Goal: Transaction & Acquisition: Purchase product/service

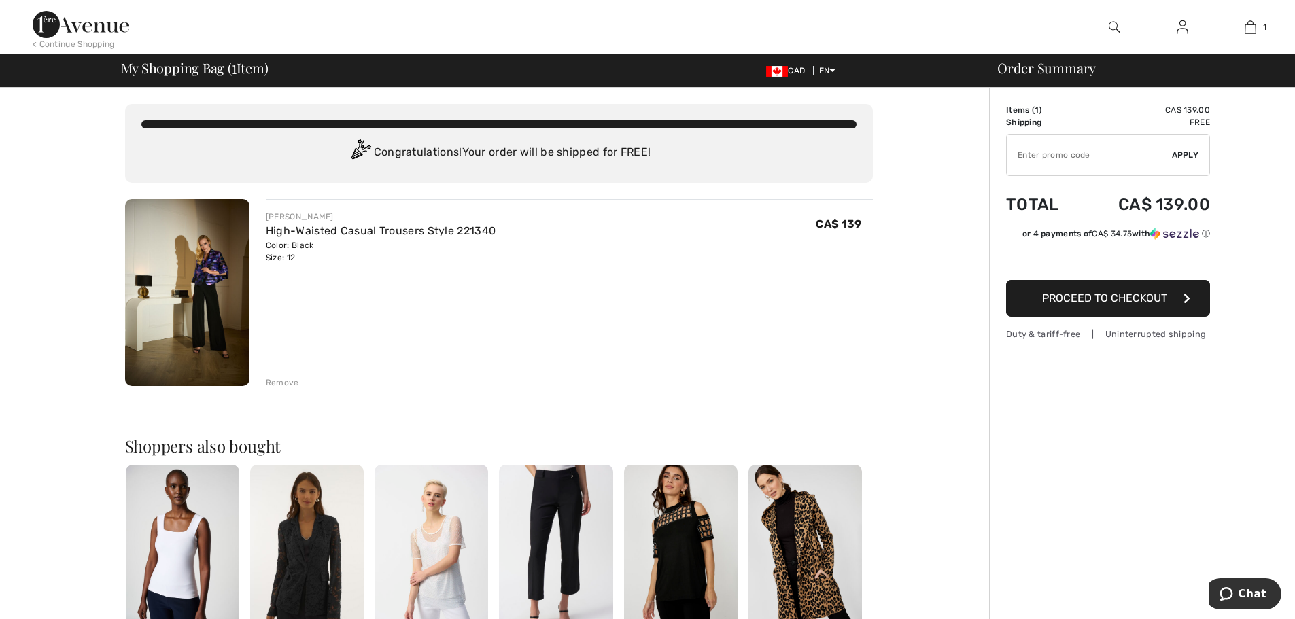
click at [1187, 27] on img at bounding box center [1182, 27] width 12 height 16
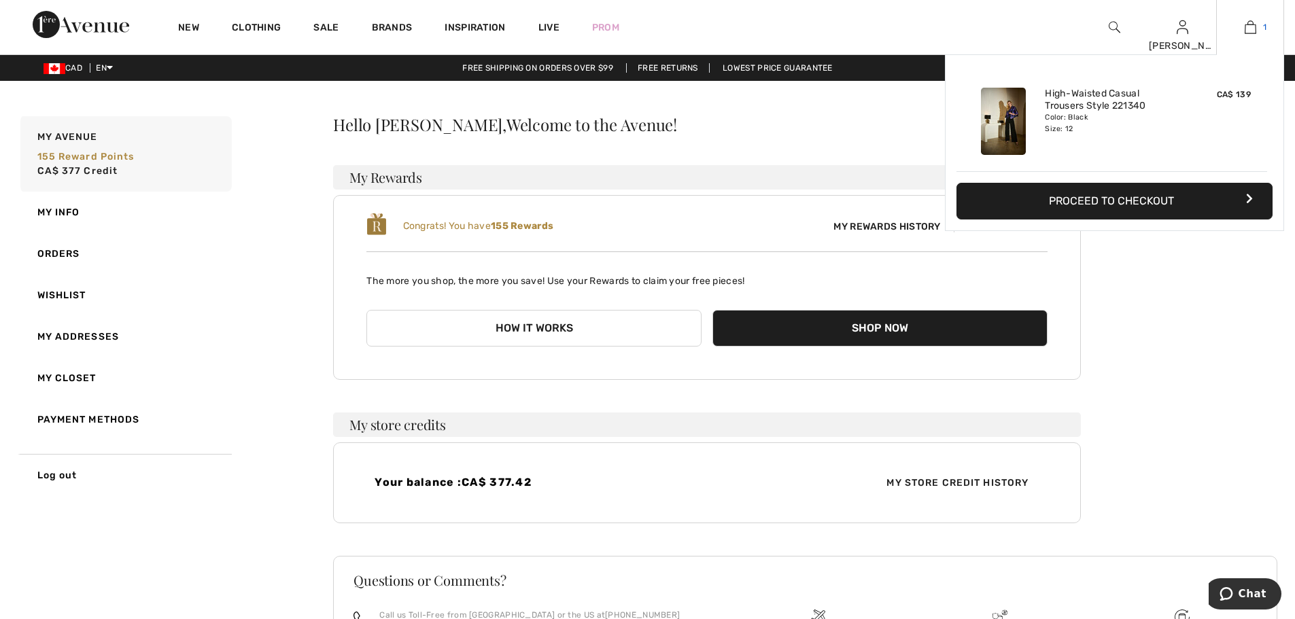
click at [1259, 25] on link "1" at bounding box center [1250, 27] width 67 height 16
click at [1129, 192] on button "Proceed to Checkout" at bounding box center [1114, 201] width 316 height 37
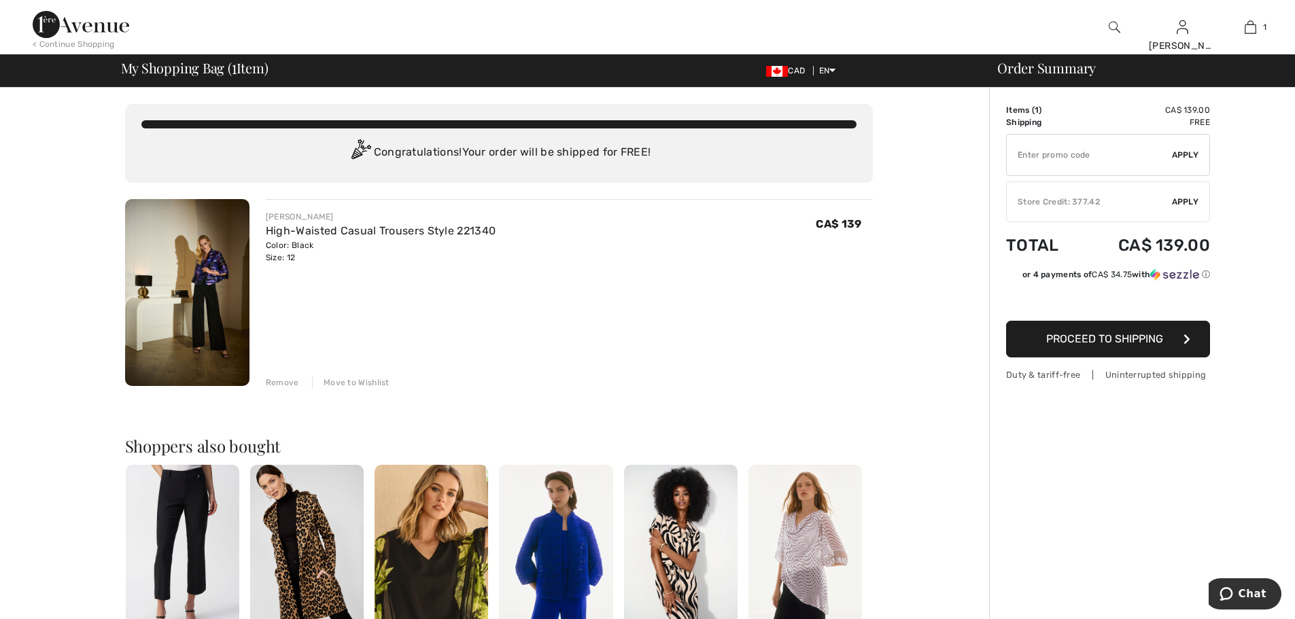
click at [1197, 198] on span "Apply" at bounding box center [1185, 202] width 27 height 12
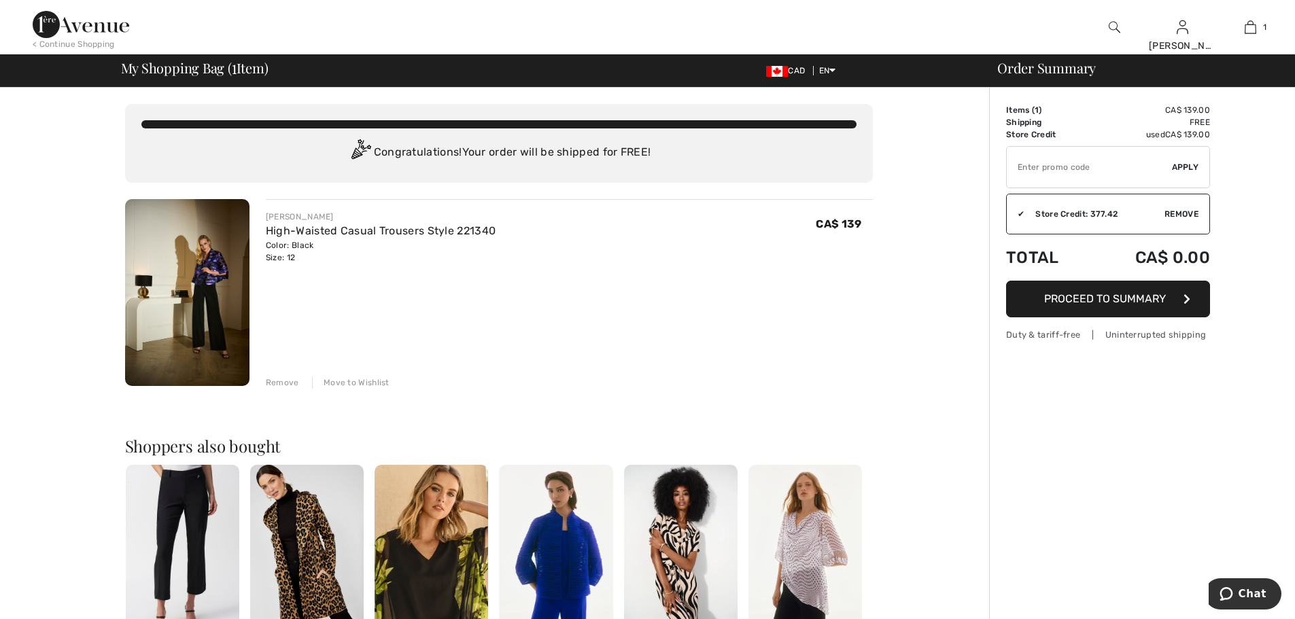
click at [1070, 299] on span "Proceed to Summary" at bounding box center [1105, 298] width 122 height 13
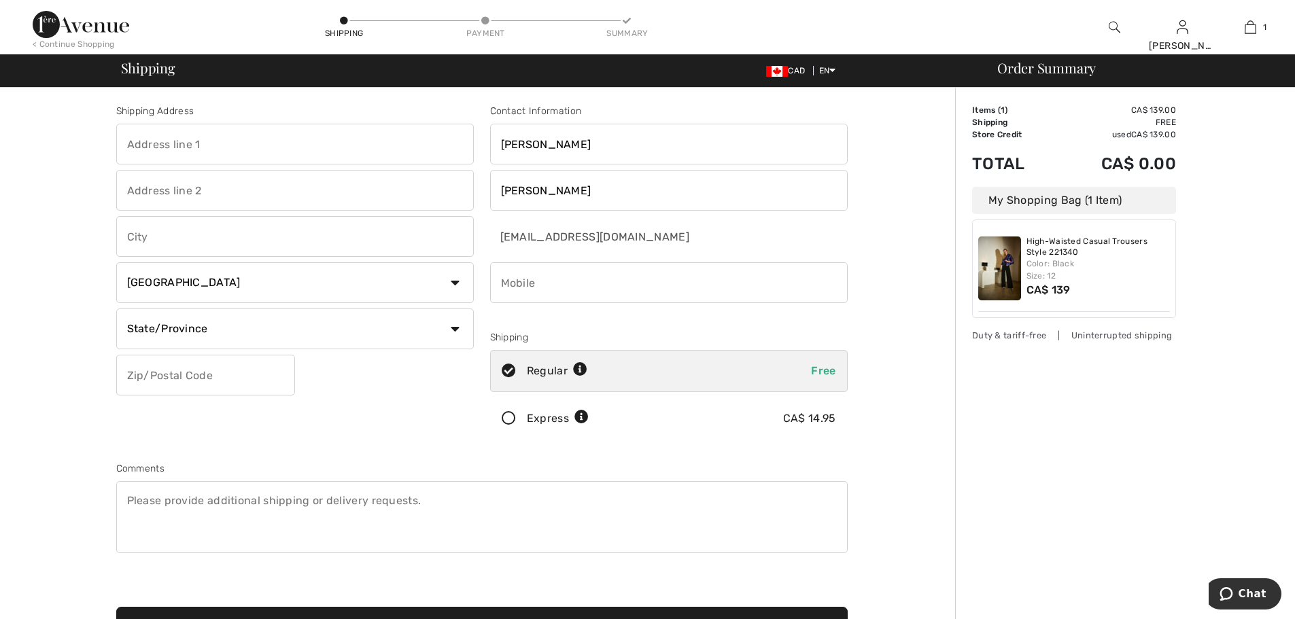
click at [180, 140] on input "text" at bounding box center [294, 144] width 357 height 41
type input "[STREET_ADDRESS]"
type input "Burlington"
select select "ON"
type input "L7M 0T6"
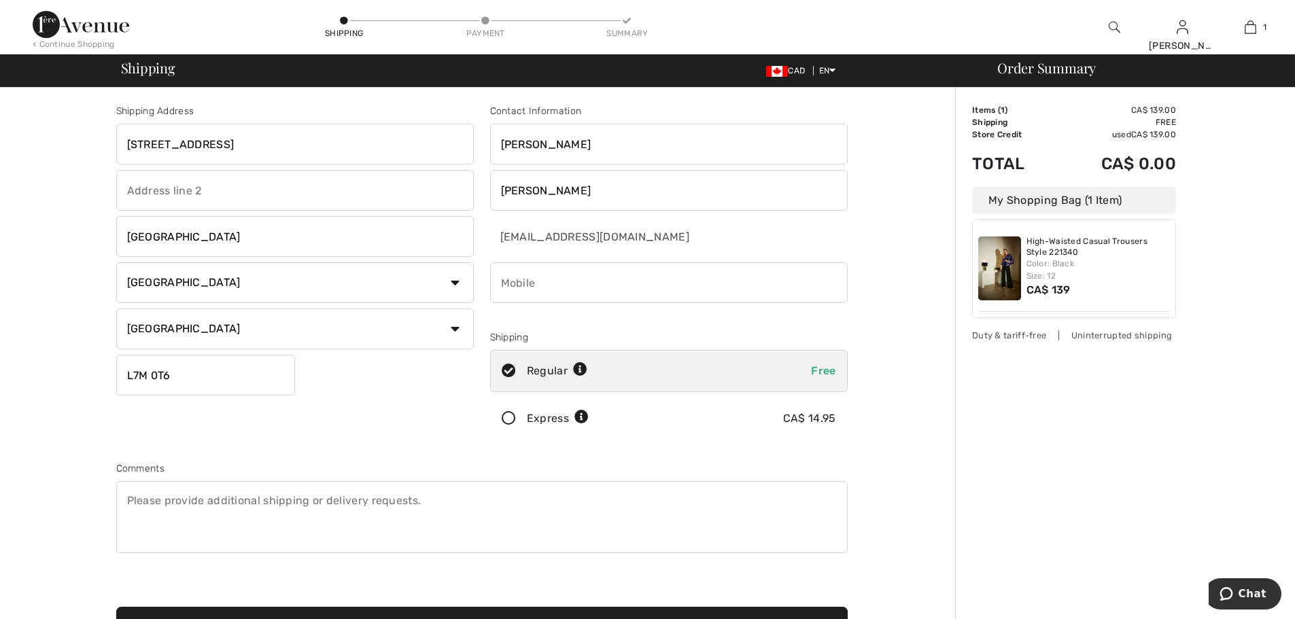
type input "+1 09053355215"
type input "L7M0T6"
type input "109053355215"
type input "L7M 0T6"
type input "+1 09053355215"
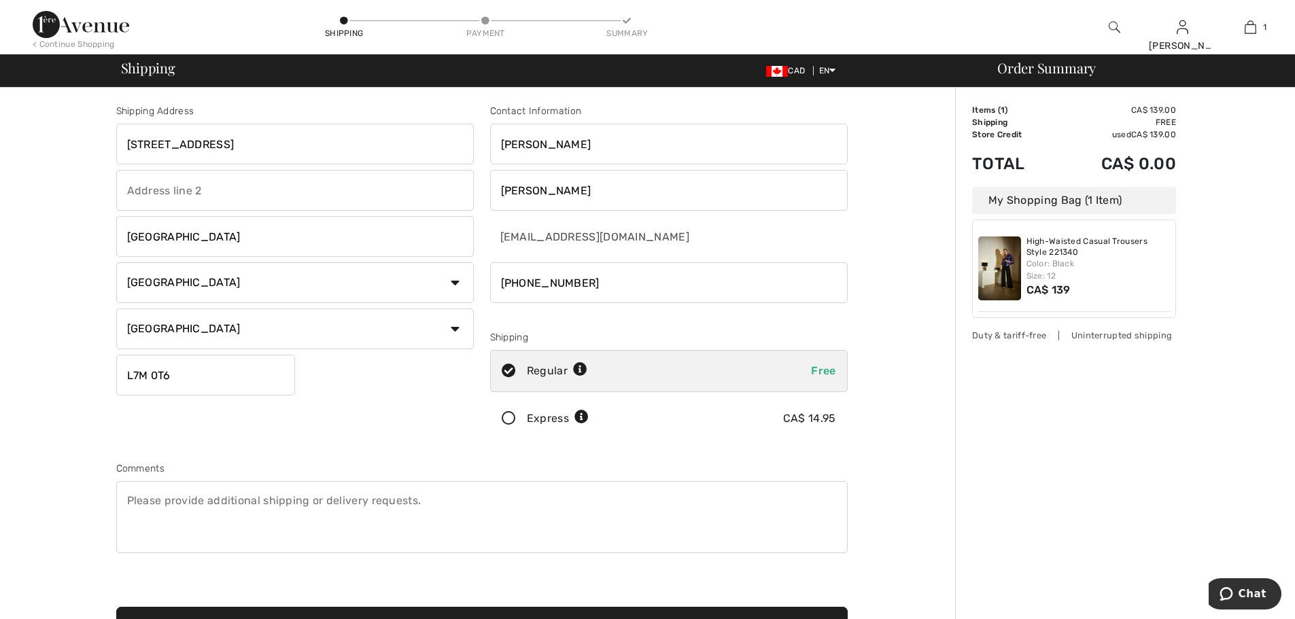
type input "L7M0T6"
click at [512, 281] on input "phone" at bounding box center [668, 282] width 357 height 41
type input "9053355215"
click at [506, 419] on icon at bounding box center [509, 419] width 36 height 14
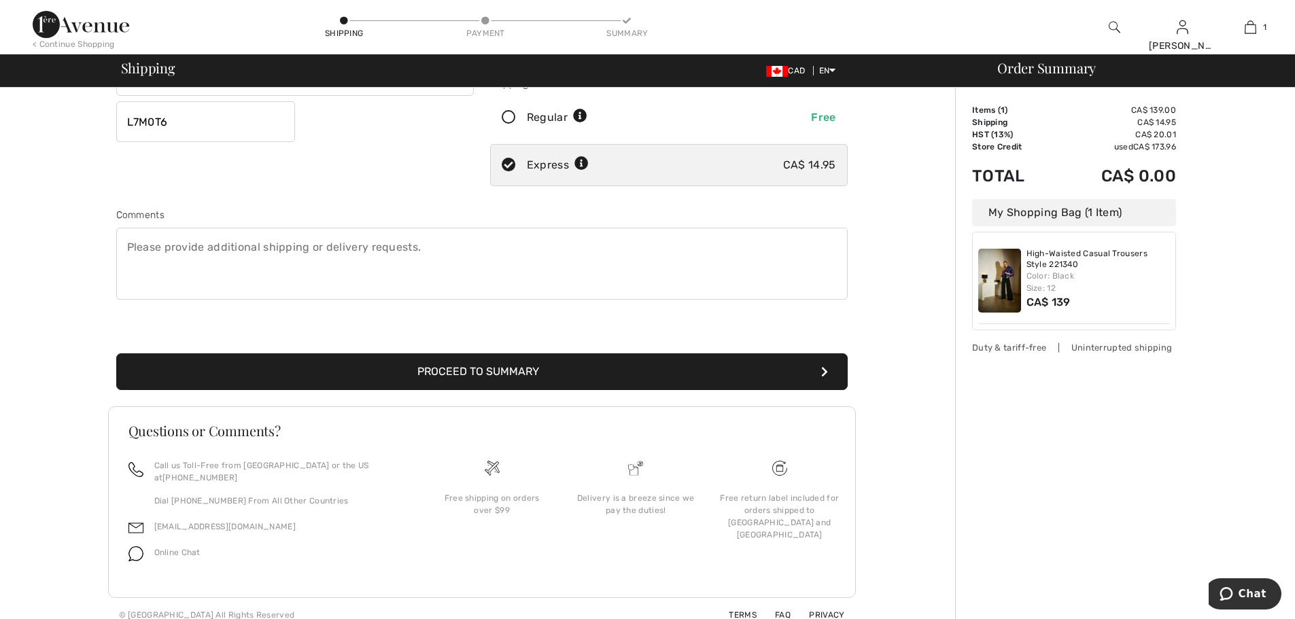
scroll to position [254, 0]
click at [508, 372] on button "Proceed to Summary" at bounding box center [481, 371] width 731 height 37
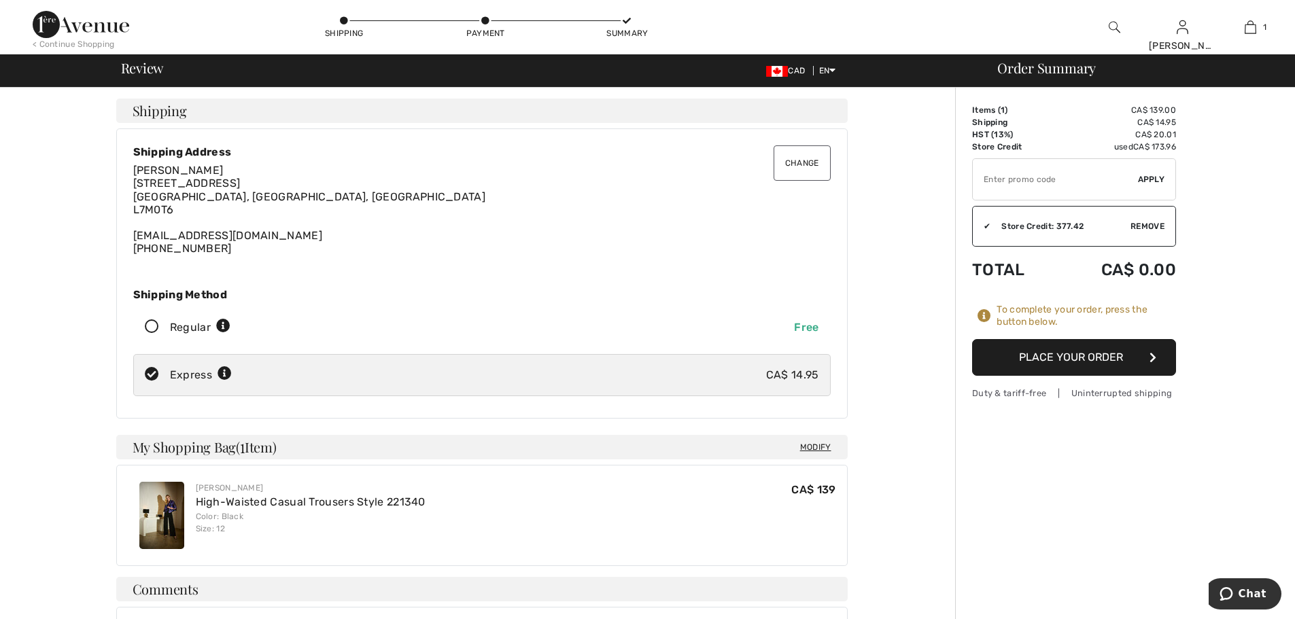
click at [1087, 361] on button "Place Your Order" at bounding box center [1074, 357] width 204 height 37
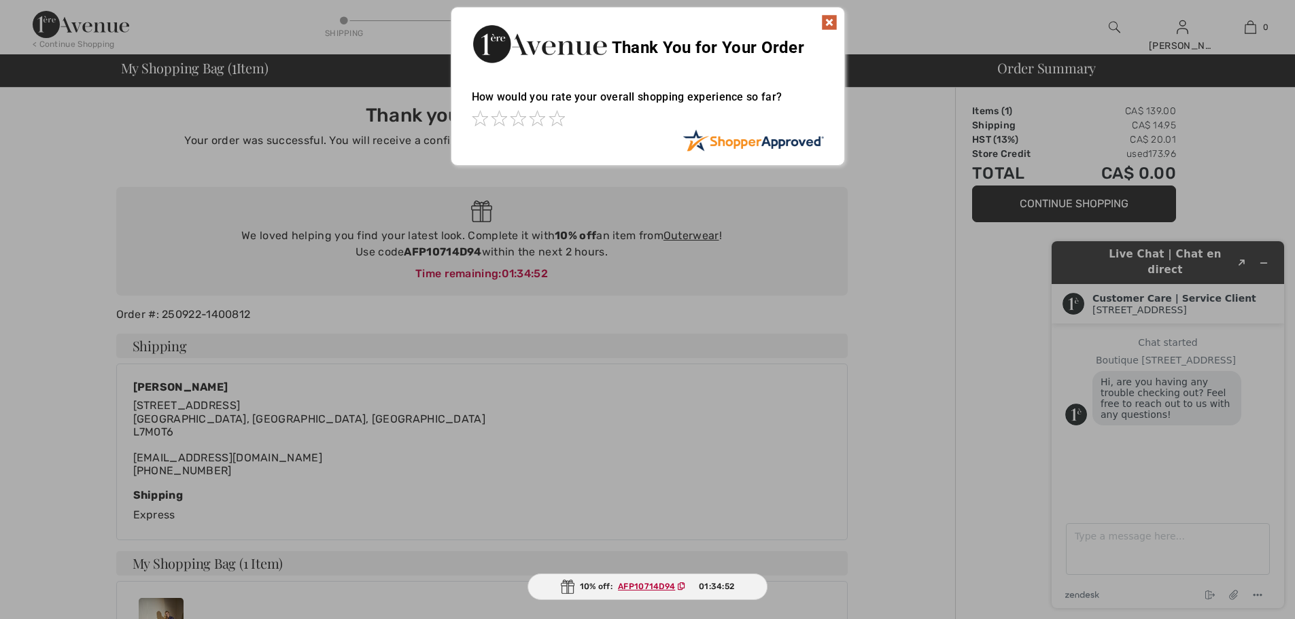
click at [833, 22] on img at bounding box center [829, 22] width 16 height 16
